Goal: Task Accomplishment & Management: Use online tool/utility

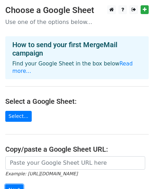
click at [17, 184] on input "Next" at bounding box center [14, 189] width 18 height 11
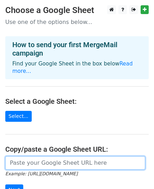
click at [30, 157] on input "url" at bounding box center [75, 162] width 140 height 13
paste input "[URL][DOMAIN_NAME]"
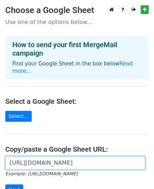
scroll to position [0, 150]
type input "[URL][DOMAIN_NAME]"
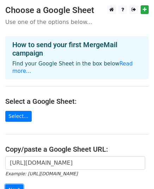
scroll to position [0, 0]
click at [18, 184] on input "Next" at bounding box center [14, 189] width 18 height 11
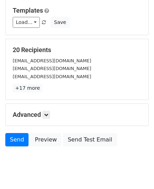
scroll to position [111, 0]
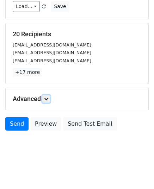
click at [48, 97] on icon at bounding box center [46, 99] width 4 height 4
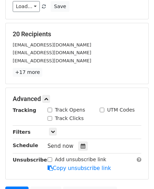
click at [50, 108] on input "Track Opens" at bounding box center [50, 110] width 5 height 5
checkbox input "true"
click at [50, 116] on input "Track Clicks" at bounding box center [50, 118] width 5 height 5
checkbox input "true"
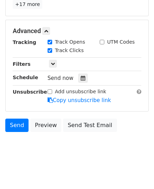
scroll to position [180, 0]
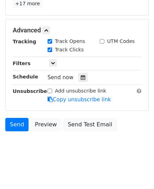
click at [81, 77] on icon at bounding box center [83, 77] width 5 height 5
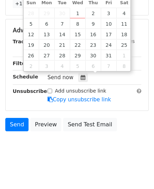
type input "[DATE] 12:00"
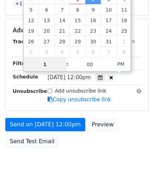
type input "10"
type input "[DATE] 10:00"
click at [119, 62] on span "PM" at bounding box center [120, 64] width 19 height 14
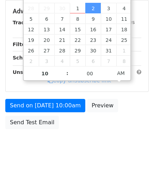
click at [57, 92] on div "Advanced Tracking Track Opens UTM Codes Track Clicks Filters Only include sprea…" at bounding box center [77, 45] width 143 height 91
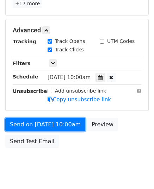
click at [33, 124] on link "Send on [DATE] 10:00am" at bounding box center [45, 124] width 80 height 13
click at [45, 122] on link "Send on [DATE] 10:00am" at bounding box center [45, 124] width 80 height 13
